Goal: Task Accomplishment & Management: Complete application form

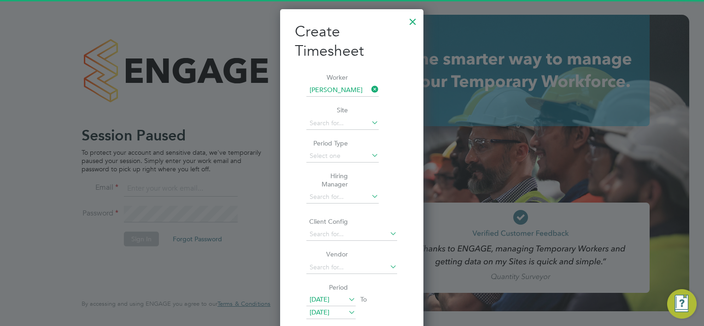
scroll to position [582, 144]
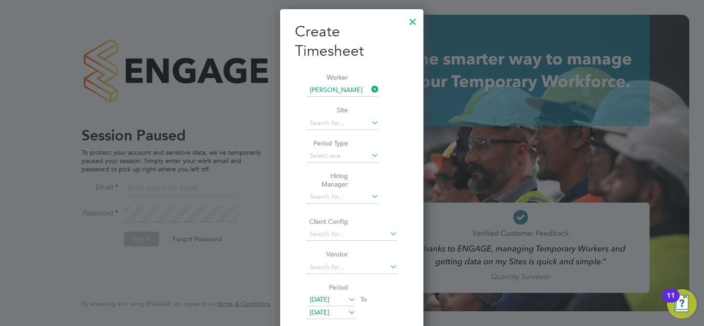
click at [420, 22] on div at bounding box center [412, 19] width 17 height 17
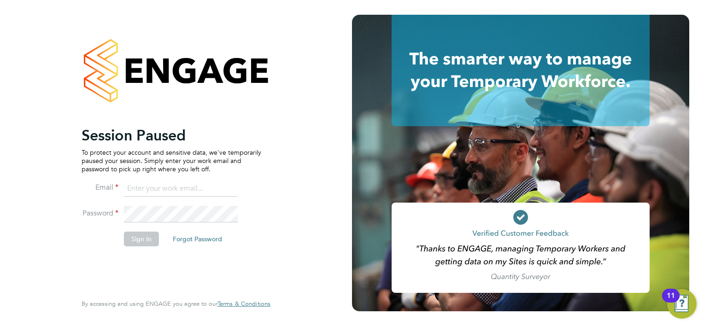
click at [186, 182] on input at bounding box center [181, 189] width 114 height 17
type input "d"
type input "[PERSON_NAME][EMAIL_ADDRESS][PERSON_NAME][PERSON_NAME][DOMAIN_NAME]"
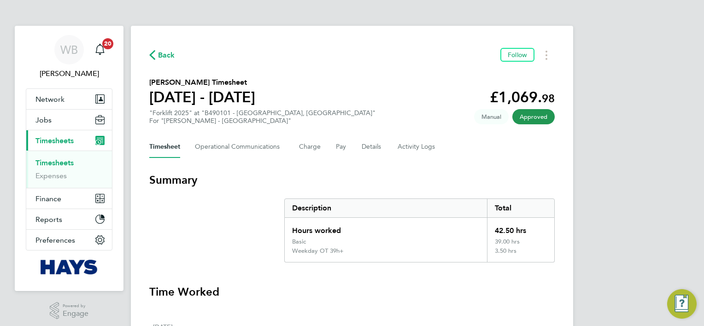
click at [163, 54] on span "Back" at bounding box center [166, 55] width 17 height 11
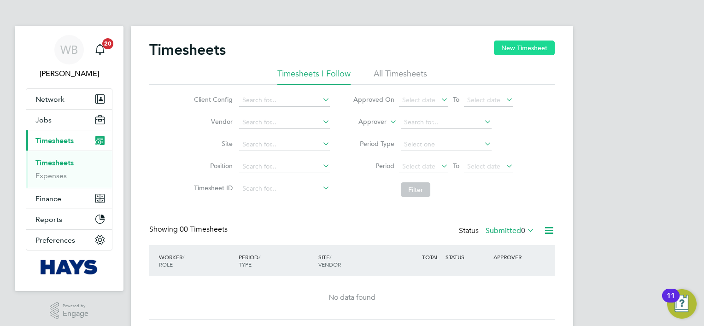
click at [529, 41] on button "New Timesheet" at bounding box center [524, 48] width 61 height 15
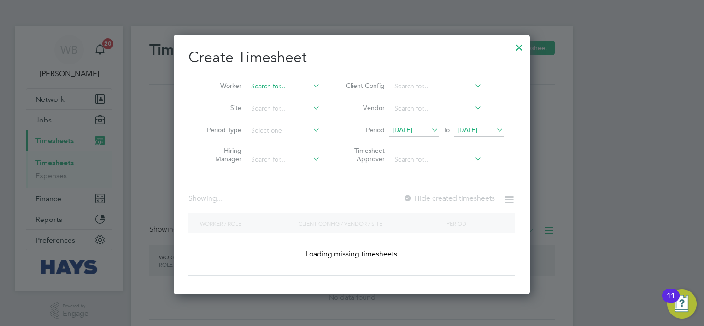
scroll to position [259, 356]
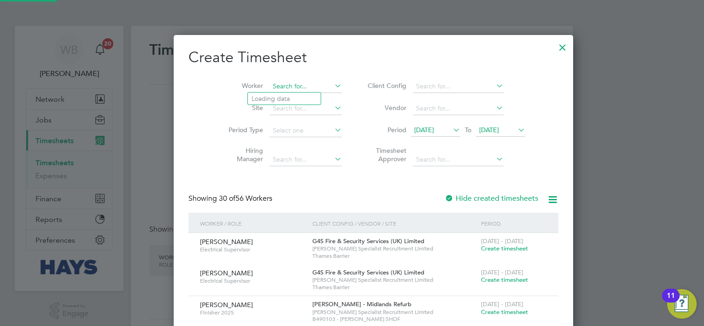
click at [273, 92] on div "Timesheets New Timesheet Timesheets I Follow All Timesheets Client Config Vendo…" at bounding box center [352, 182] width 442 height 312
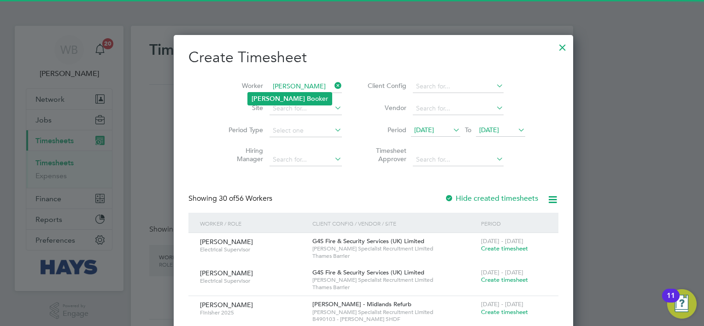
click at [307, 96] on b "Bo" at bounding box center [311, 99] width 8 height 8
type input "[PERSON_NAME]"
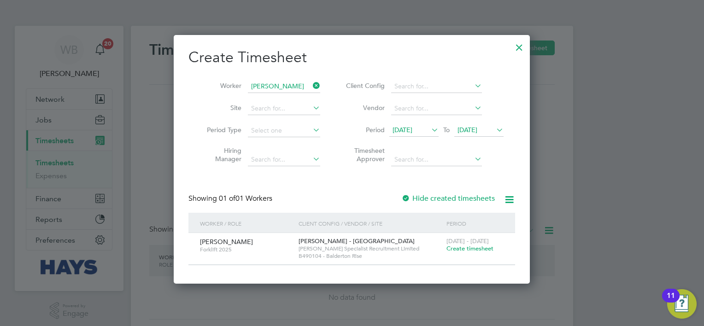
scroll to position [248, 356]
click at [474, 245] on span "Create timesheet" at bounding box center [469, 249] width 47 height 8
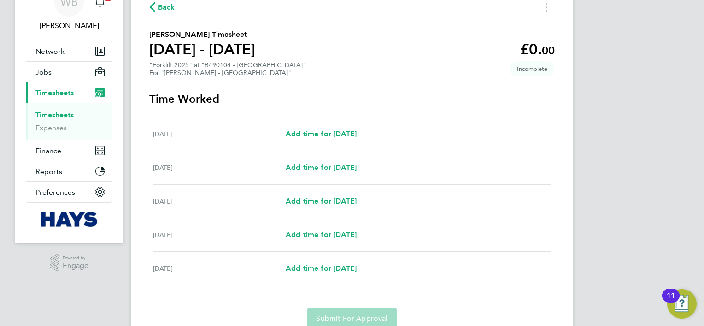
scroll to position [50, 0]
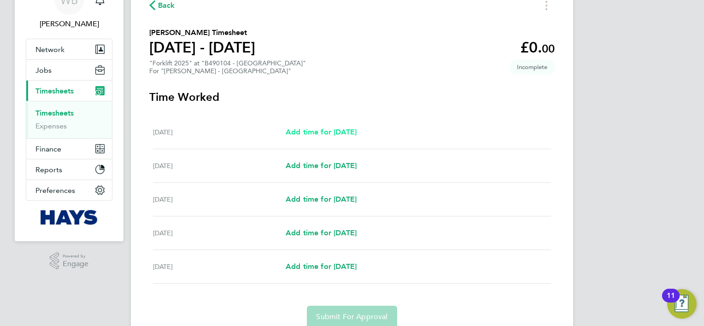
click at [332, 131] on span "Add time for [DATE]" at bounding box center [321, 132] width 71 height 9
select select "30"
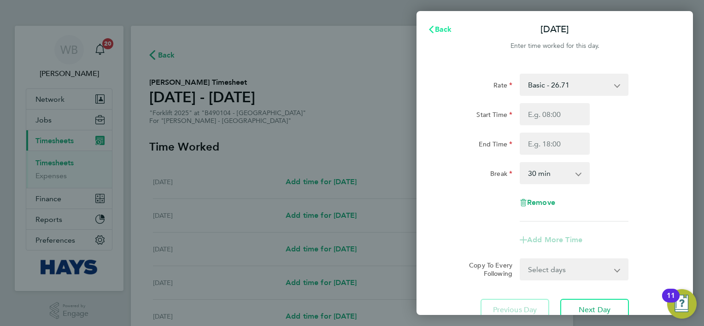
click at [441, 29] on span "Back" at bounding box center [443, 29] width 17 height 9
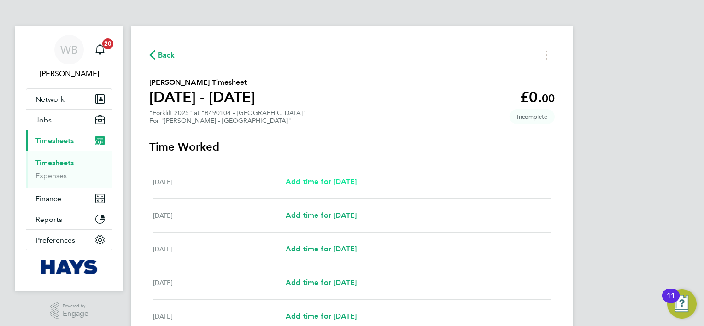
click at [306, 179] on span "Add time for [DATE]" at bounding box center [321, 181] width 71 height 9
select select "30"
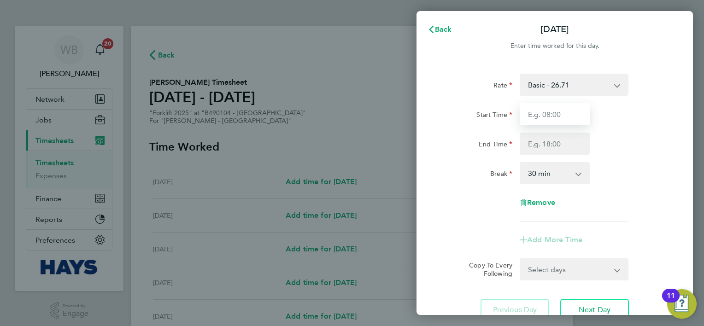
click at [556, 116] on input "Start Time" at bounding box center [554, 114] width 70 height 22
type input "07:00"
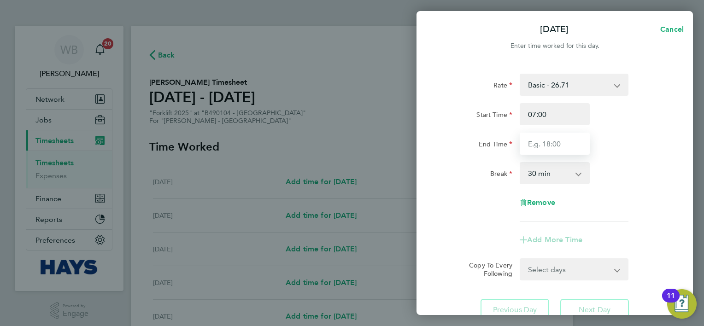
click at [554, 151] on input "End Time" at bounding box center [554, 144] width 70 height 22
type input "16:30"
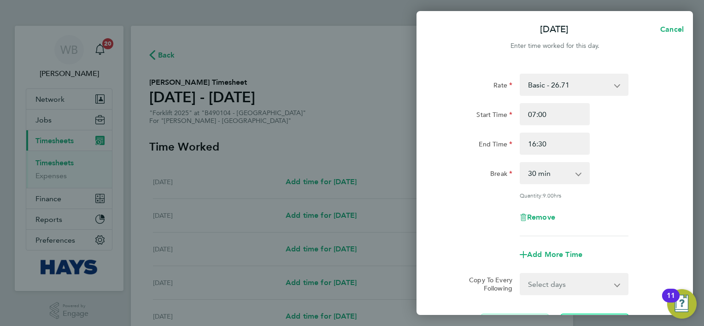
click at [636, 158] on div "Rate Basic - 26.71 Overtime - 34.11 Start Time 07:00 End Time 16:30 Break 0 min…" at bounding box center [554, 155] width 225 height 163
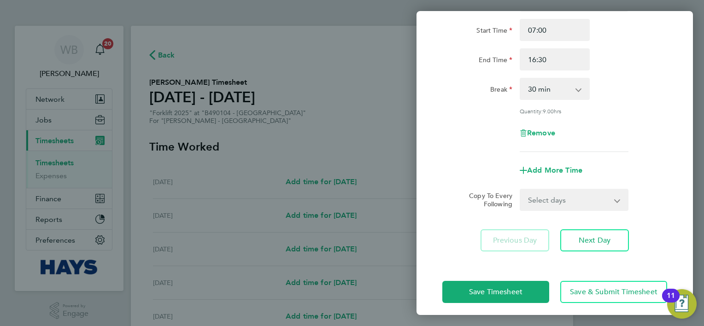
scroll to position [85, 0]
click at [584, 199] on select "Select days Day [DATE] [DATE] [DATE] [DATE]" at bounding box center [568, 199] width 97 height 20
select select "DAY"
click at [520, 189] on select "Select days Day [DATE] [DATE] [DATE] [DATE]" at bounding box center [568, 199] width 97 height 20
select select "[DATE]"
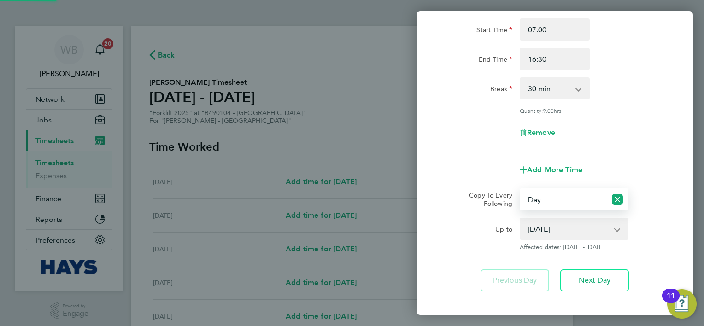
scroll to position [130, 0]
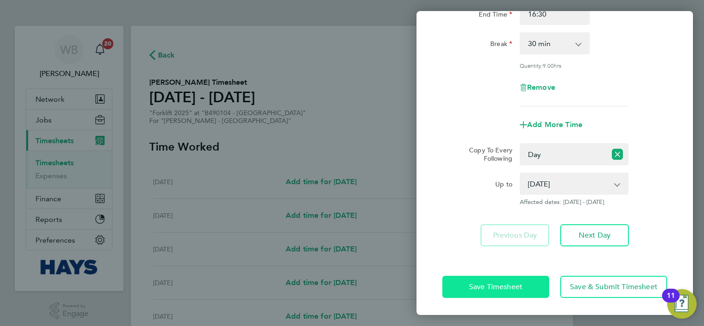
click at [494, 283] on span "Save Timesheet" at bounding box center [495, 286] width 53 height 9
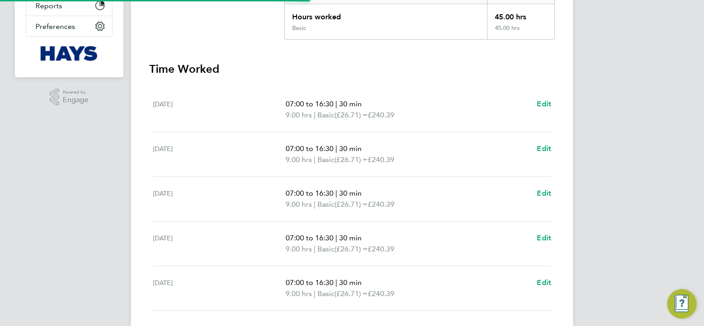
scroll to position [278, 0]
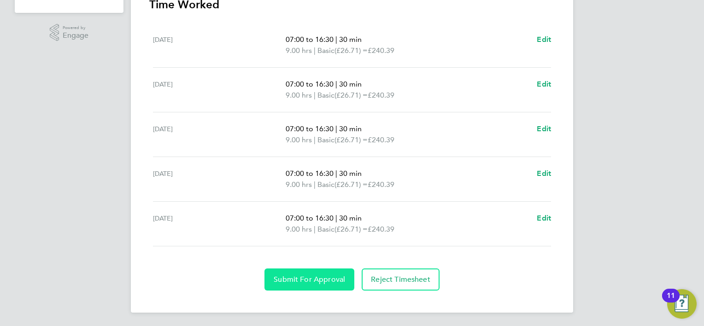
click at [318, 277] on span "Submit For Approval" at bounding box center [309, 279] width 71 height 9
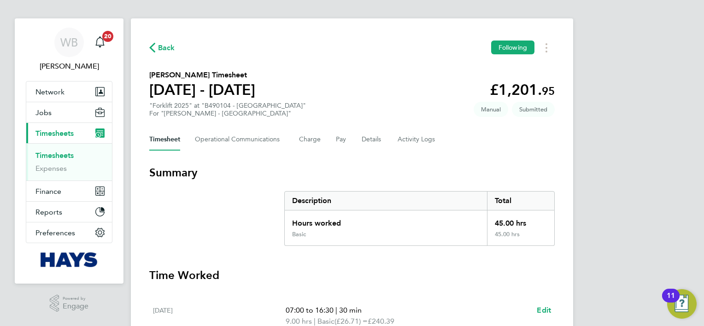
scroll to position [0, 0]
